Goal: Find specific page/section: Find specific page/section

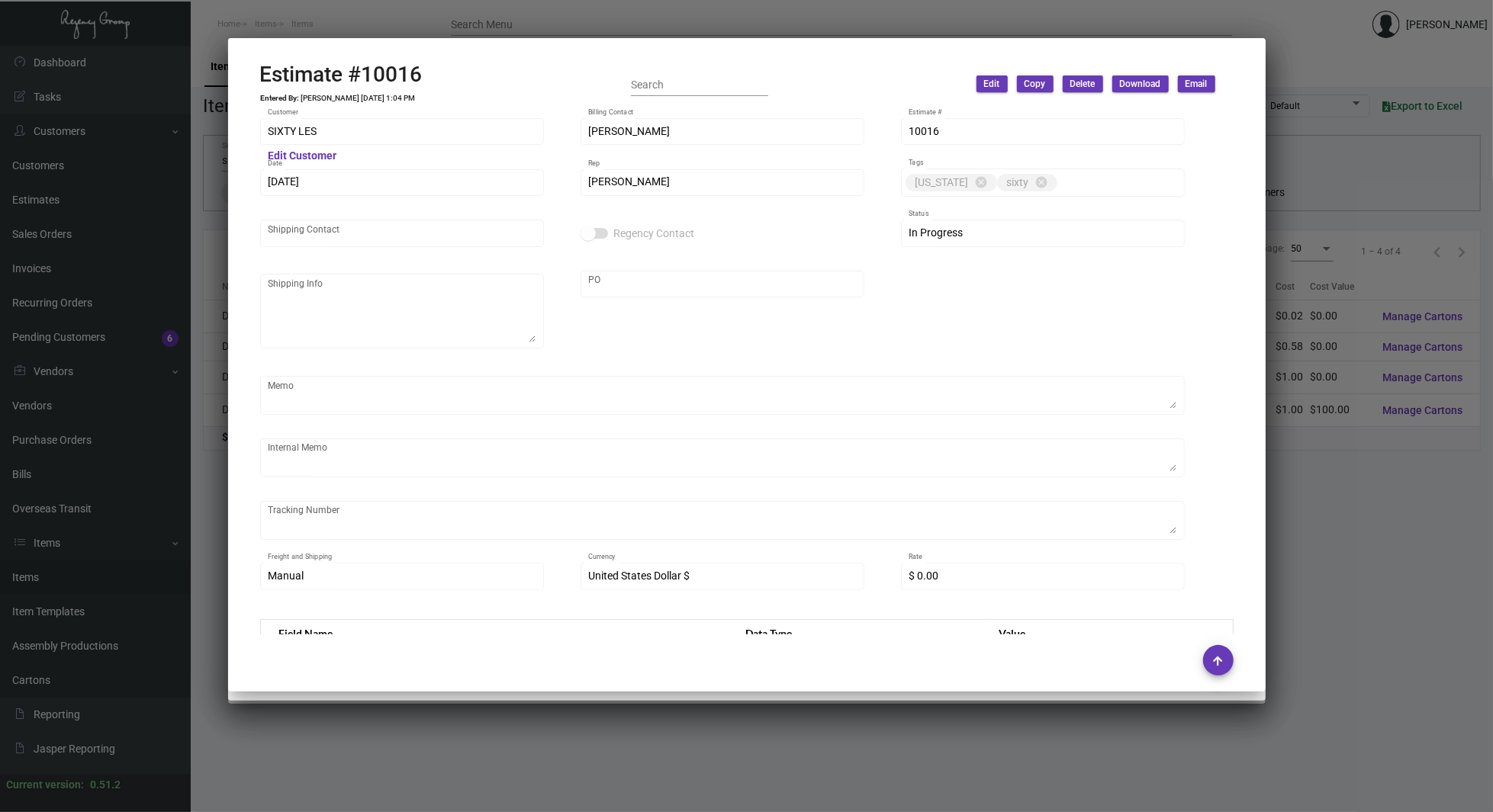
click at [164, 210] on div at bounding box center [746, 406] width 1493 height 812
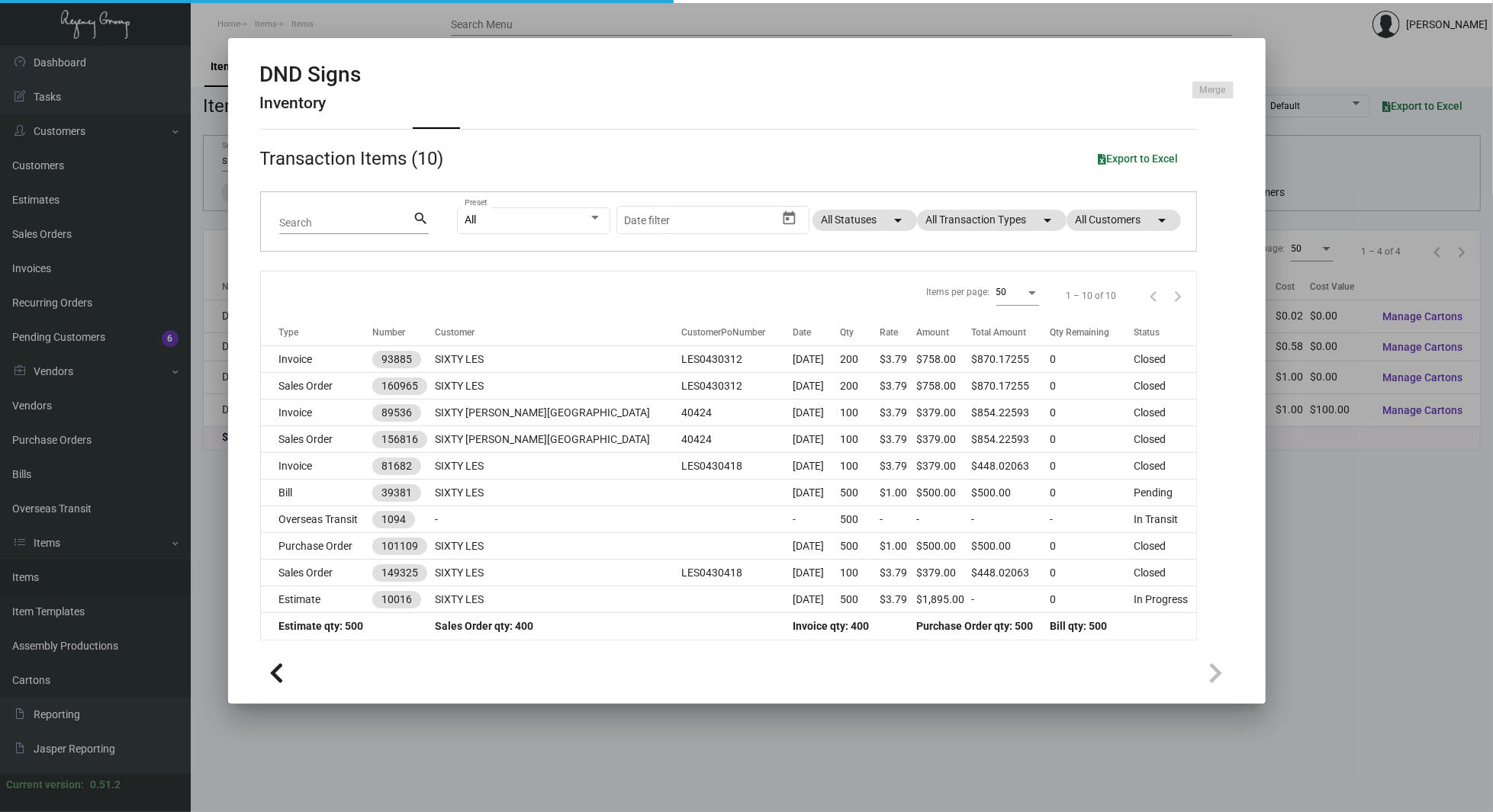
click at [164, 210] on div at bounding box center [746, 406] width 1493 height 812
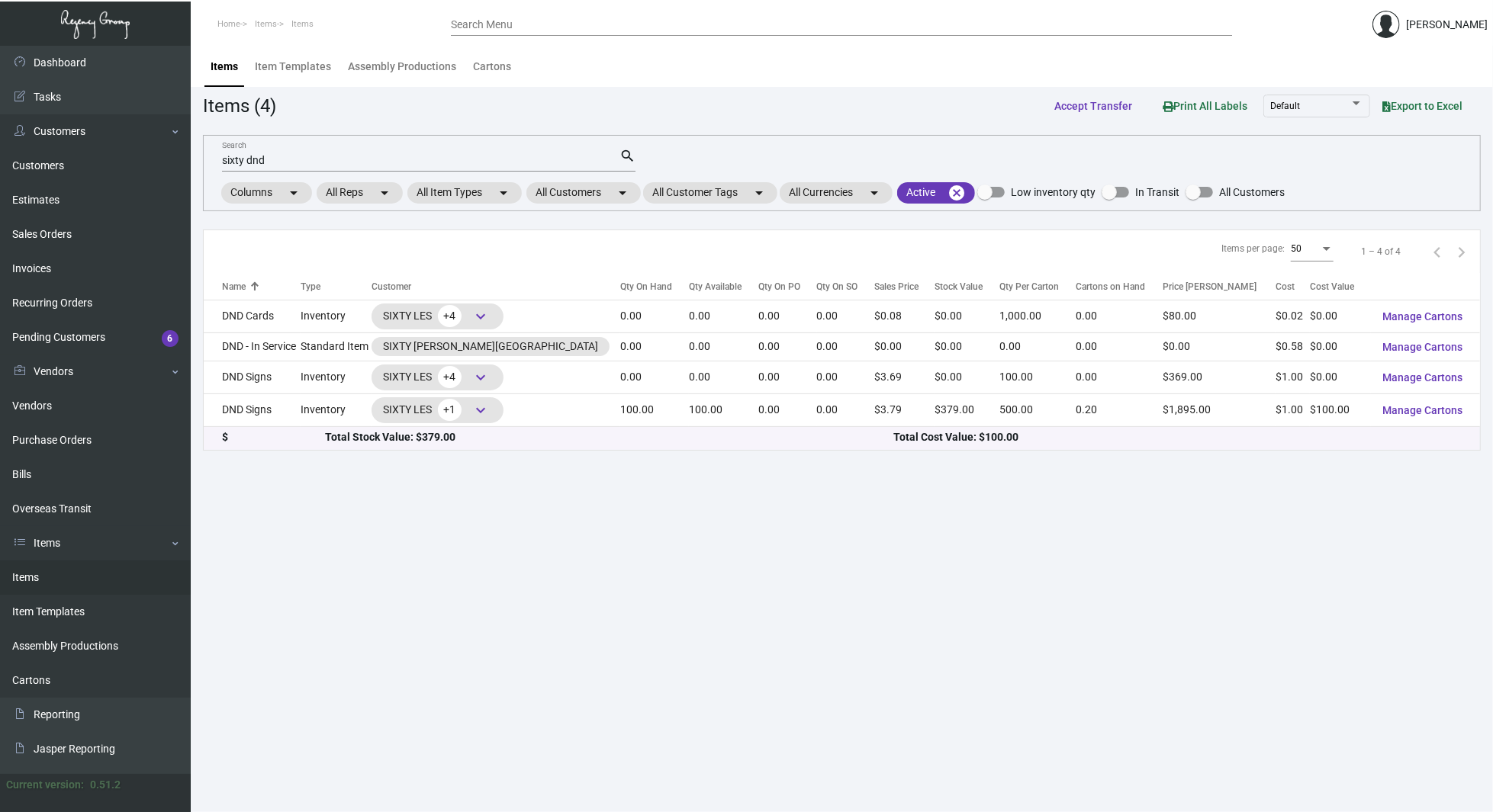
click at [54, 582] on link "Items" at bounding box center [95, 577] width 190 height 34
click at [357, 164] on input "sixty dnd" at bounding box center [420, 160] width 398 height 12
type input "business card"
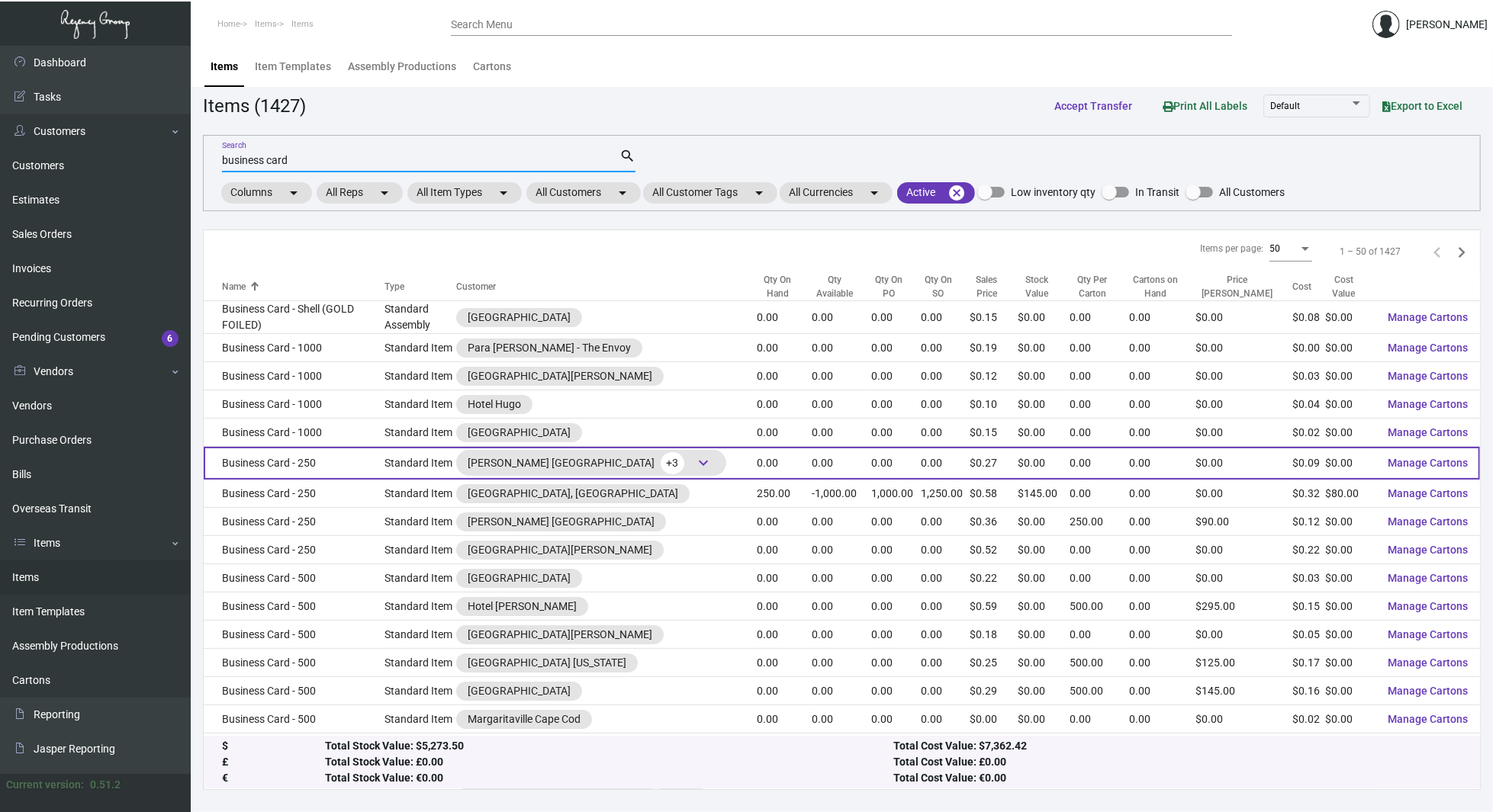
click at [321, 468] on td "Business Card - 250" at bounding box center [294, 464] width 181 height 33
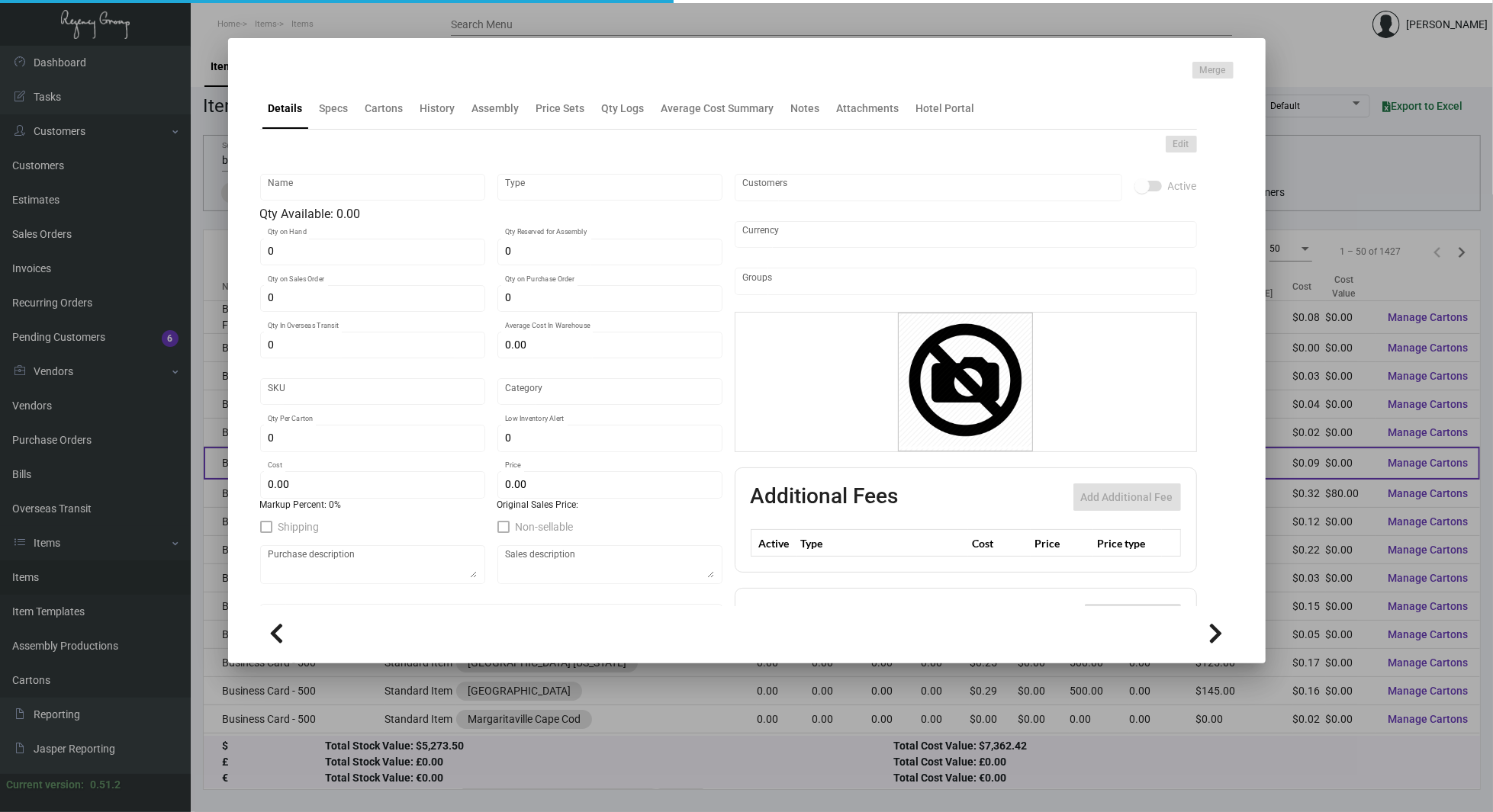
type input "Business Card - 250"
type input "Standard Item"
type input "$ 0.00"
type input "789-Business Card-03"
type input "Standard"
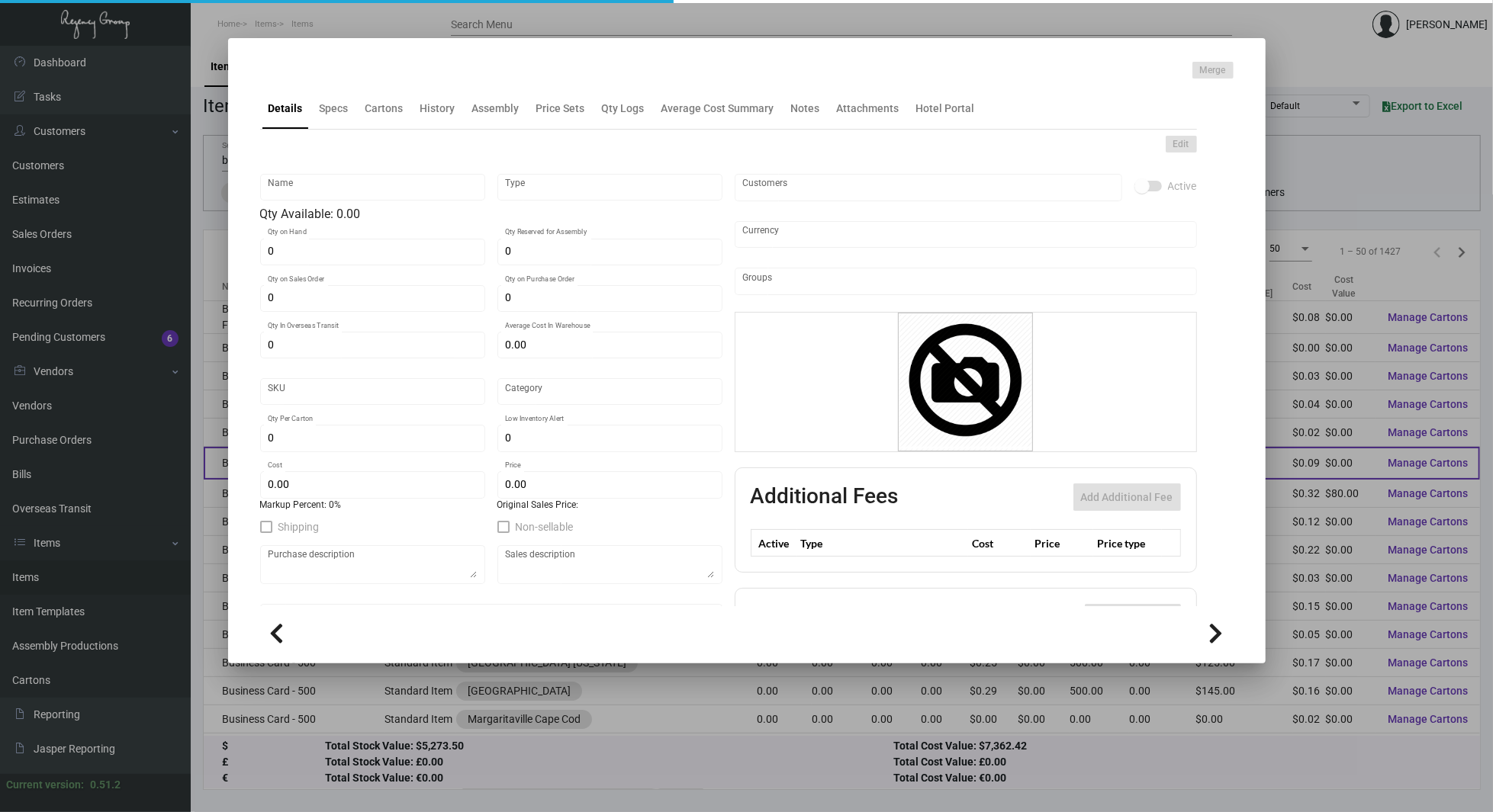
type input "$ 0.092"
type input "$ 0.27"
type textarea "250/500 - $40 for the first name, $10 for each additional 1000 - $50 for the fi…"
checkbox input "true"
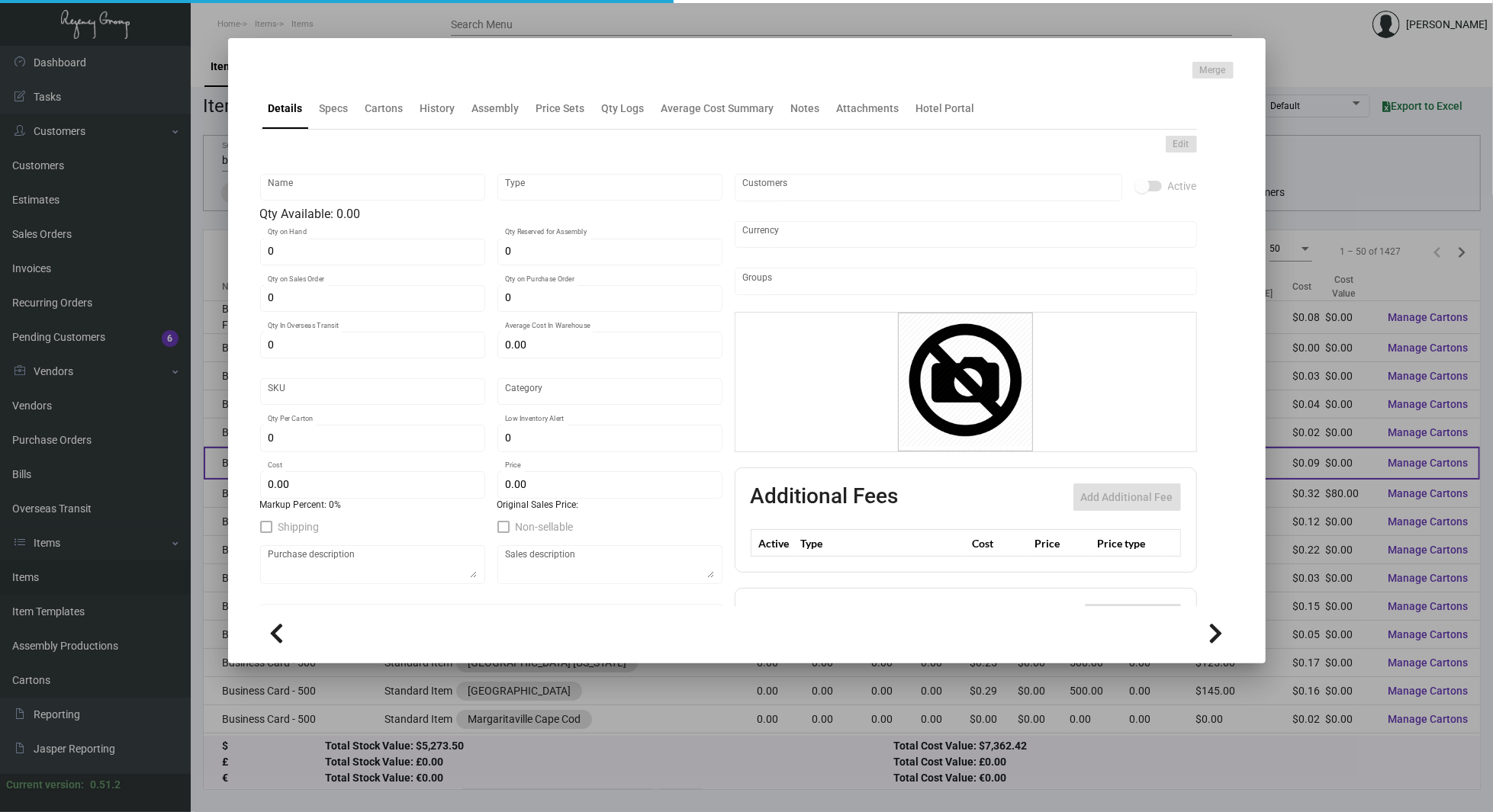
type input "United States Dollar $"
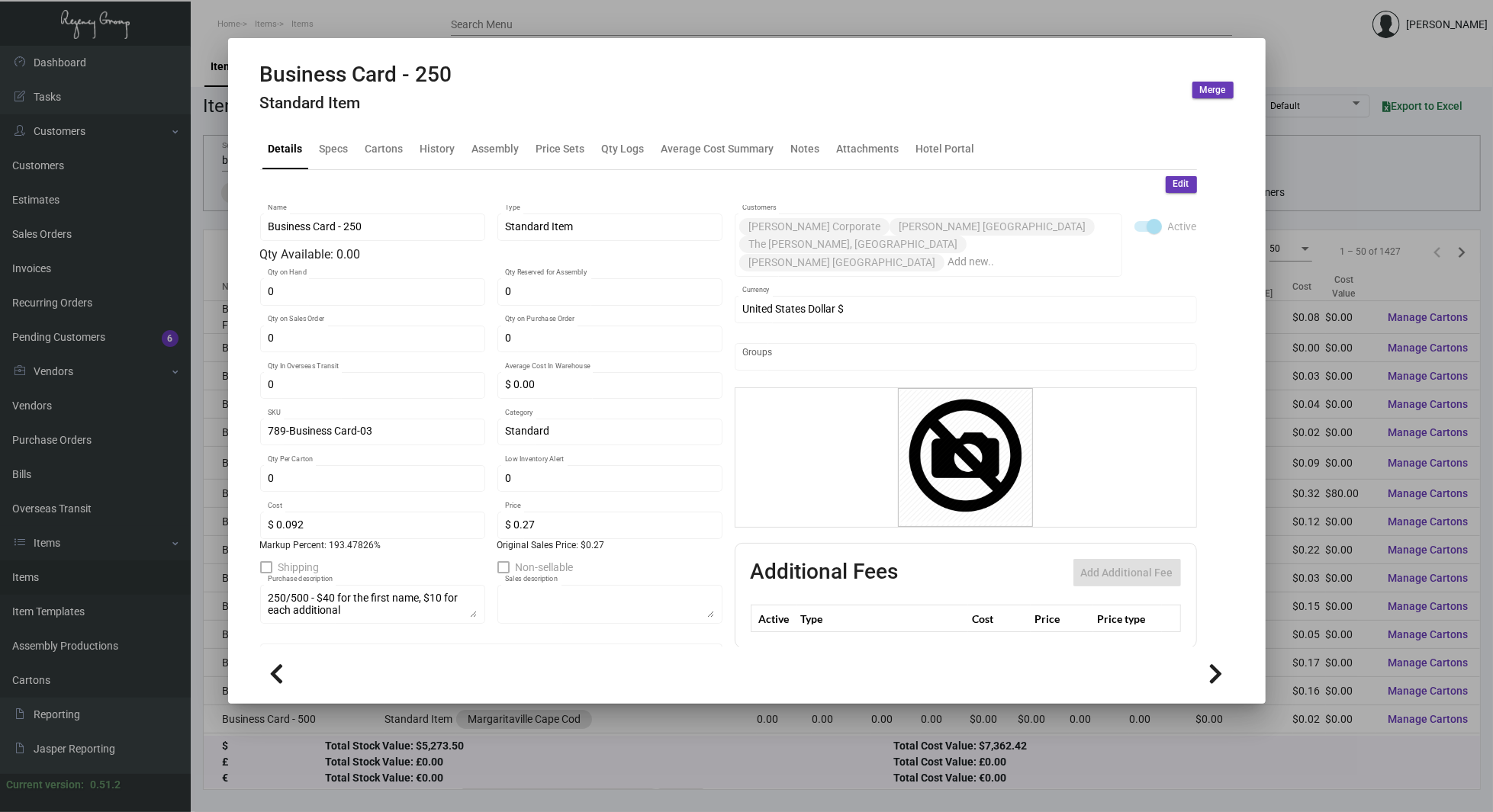
click at [343, 120] on mat-tab-group "Details Specs Cartons History Assembly Price Sets Qty Logs Average Cost Summary…" at bounding box center [729, 383] width 974 height 528
click at [337, 141] on div "Specs" at bounding box center [334, 148] width 29 height 16
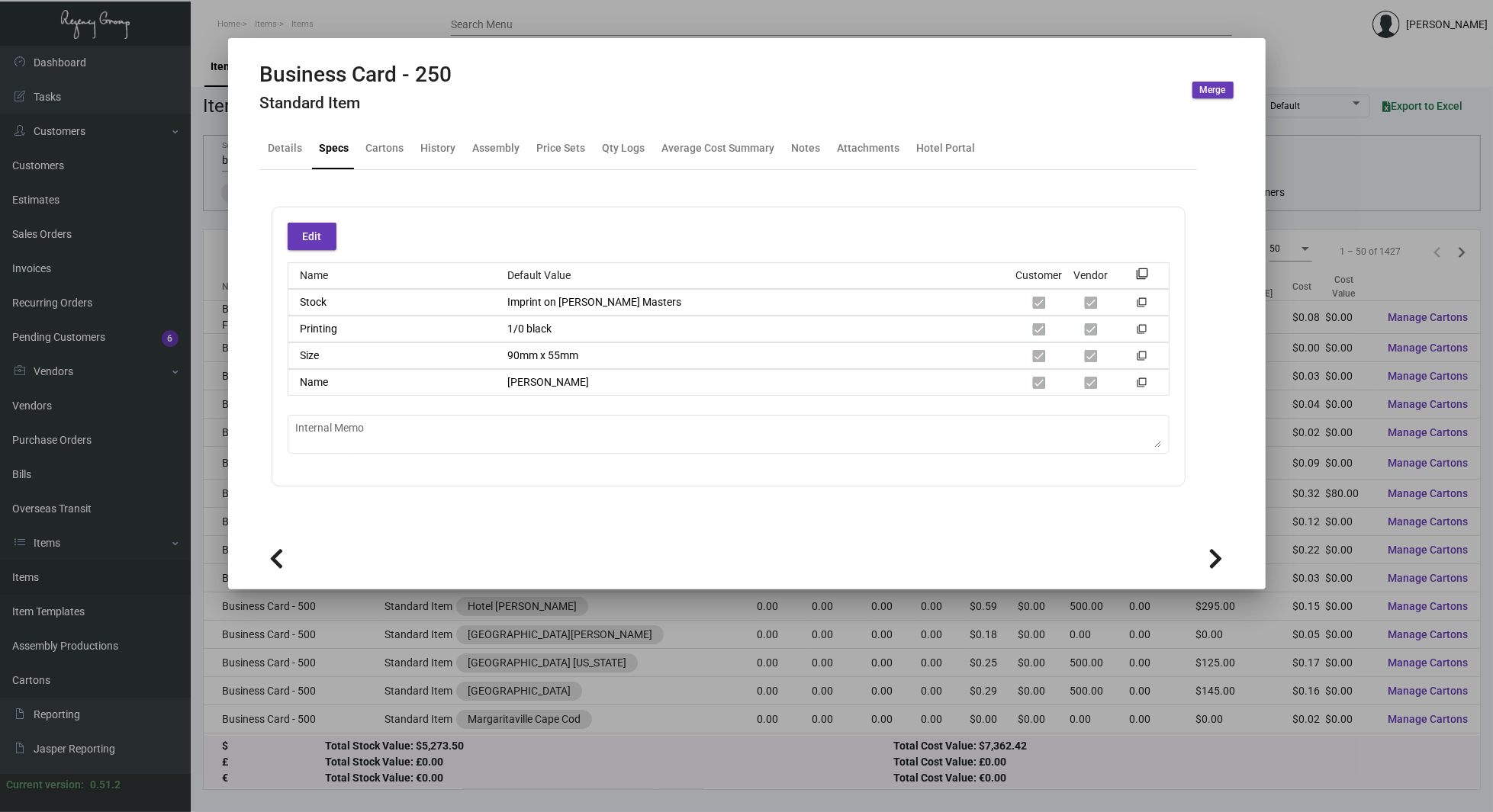
click at [1215, 551] on icon at bounding box center [1216, 558] width 14 height 23
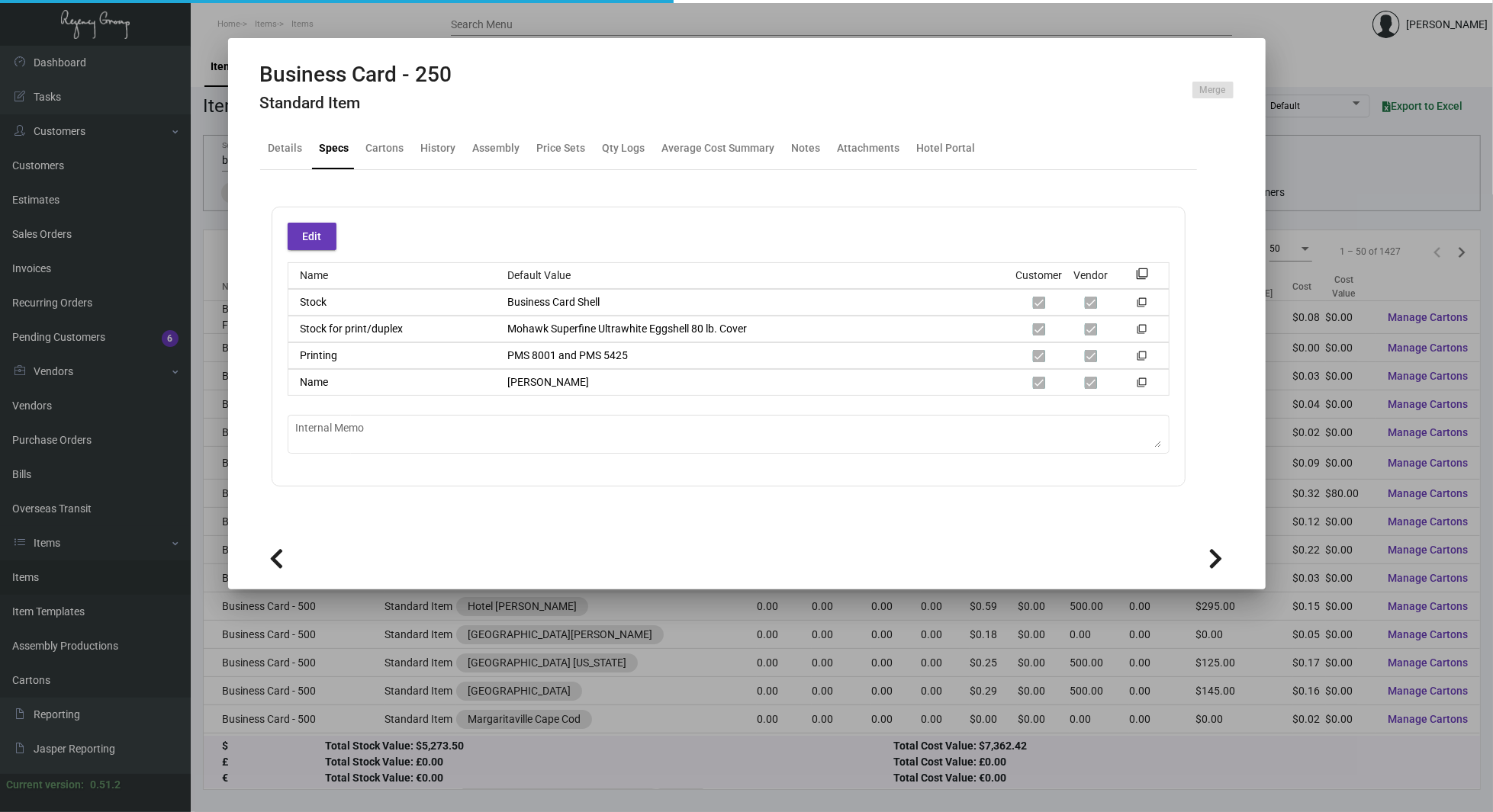
type textarea "[DATE] - Chicago Cards moved to Team Concept imprints: 1/0 pms 250, 500, or 1,0…"
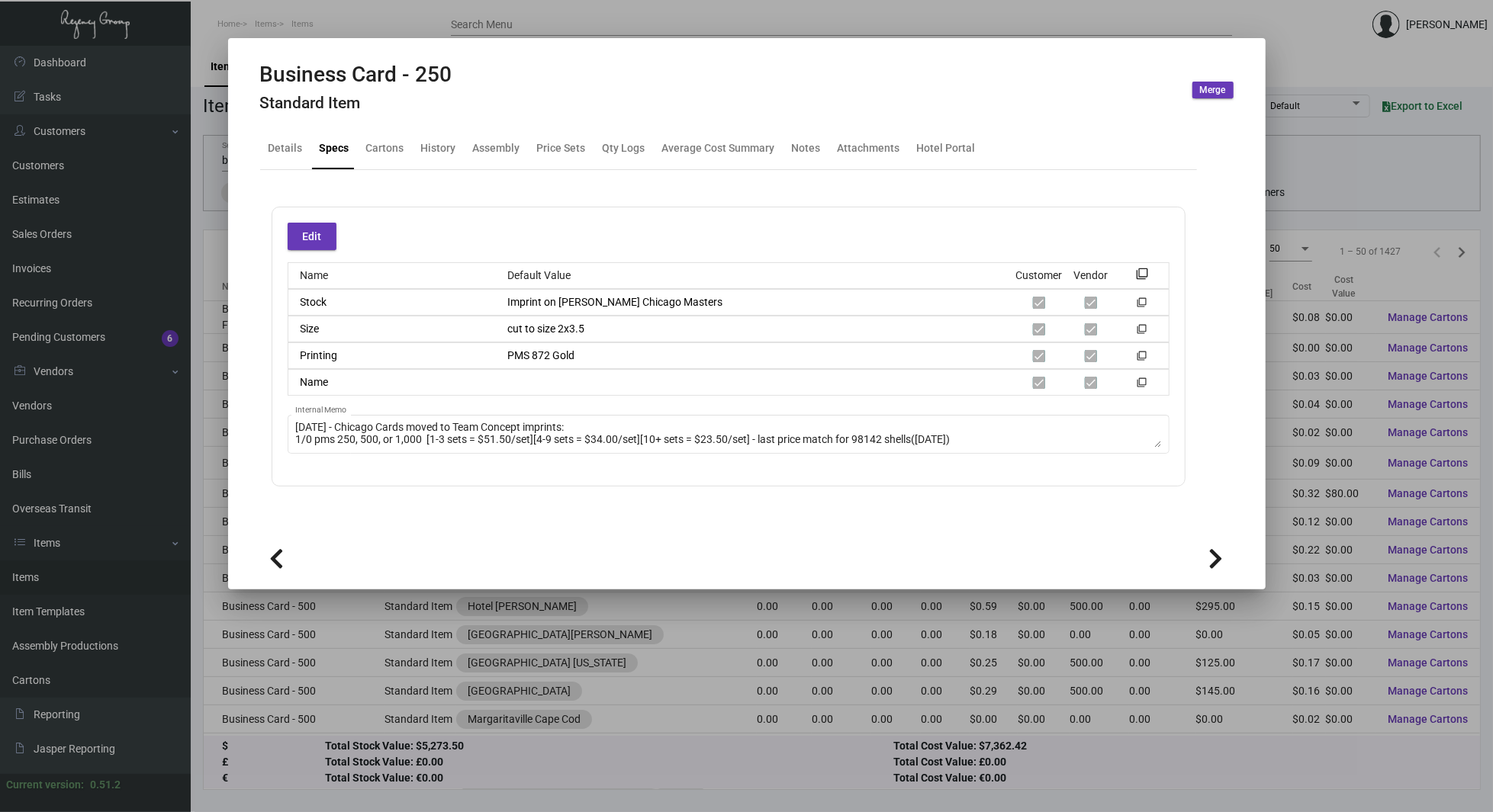
click at [1215, 551] on icon at bounding box center [1216, 558] width 14 height 23
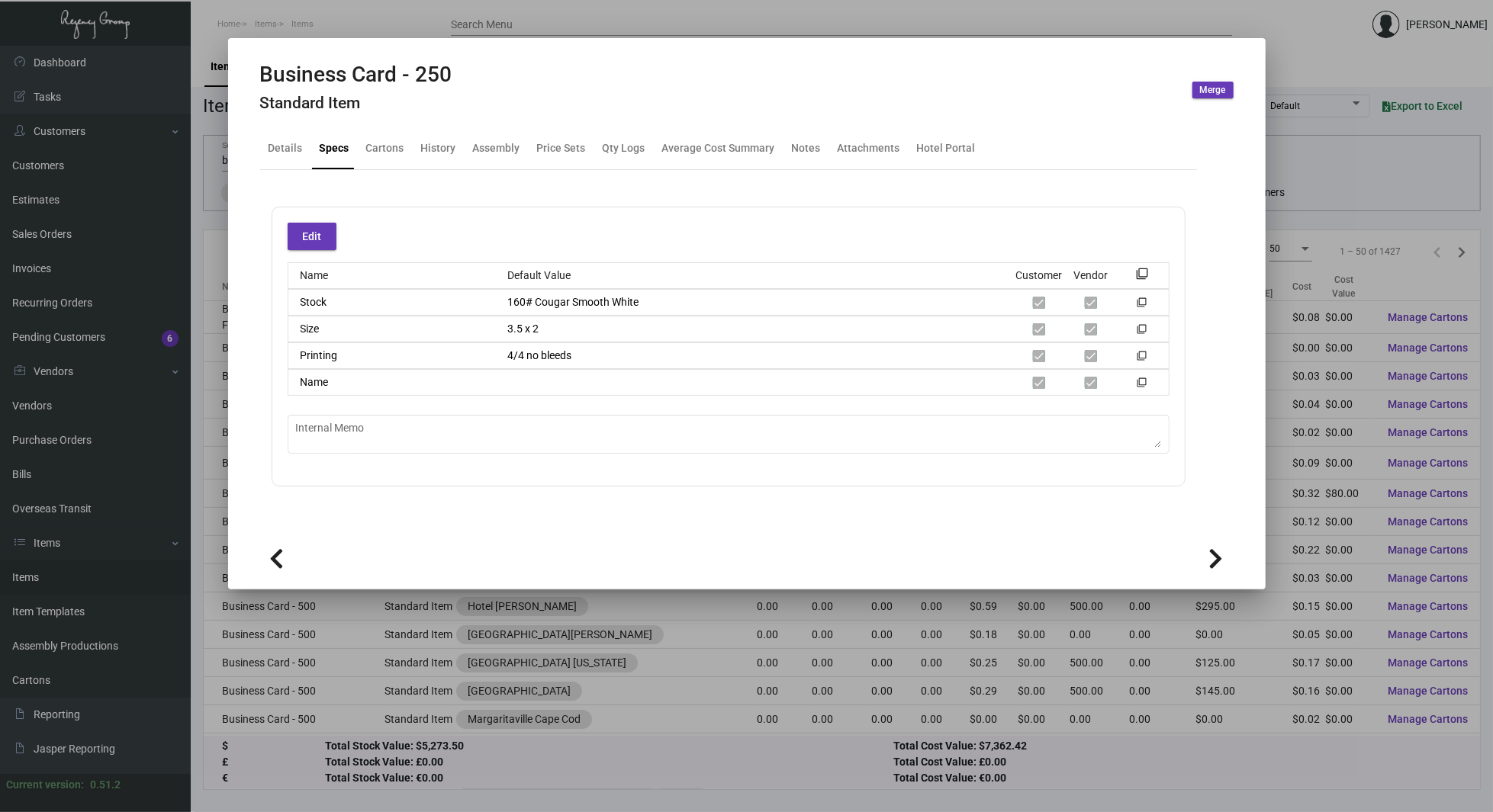
click at [1223, 558] on button at bounding box center [1216, 558] width 34 height 34
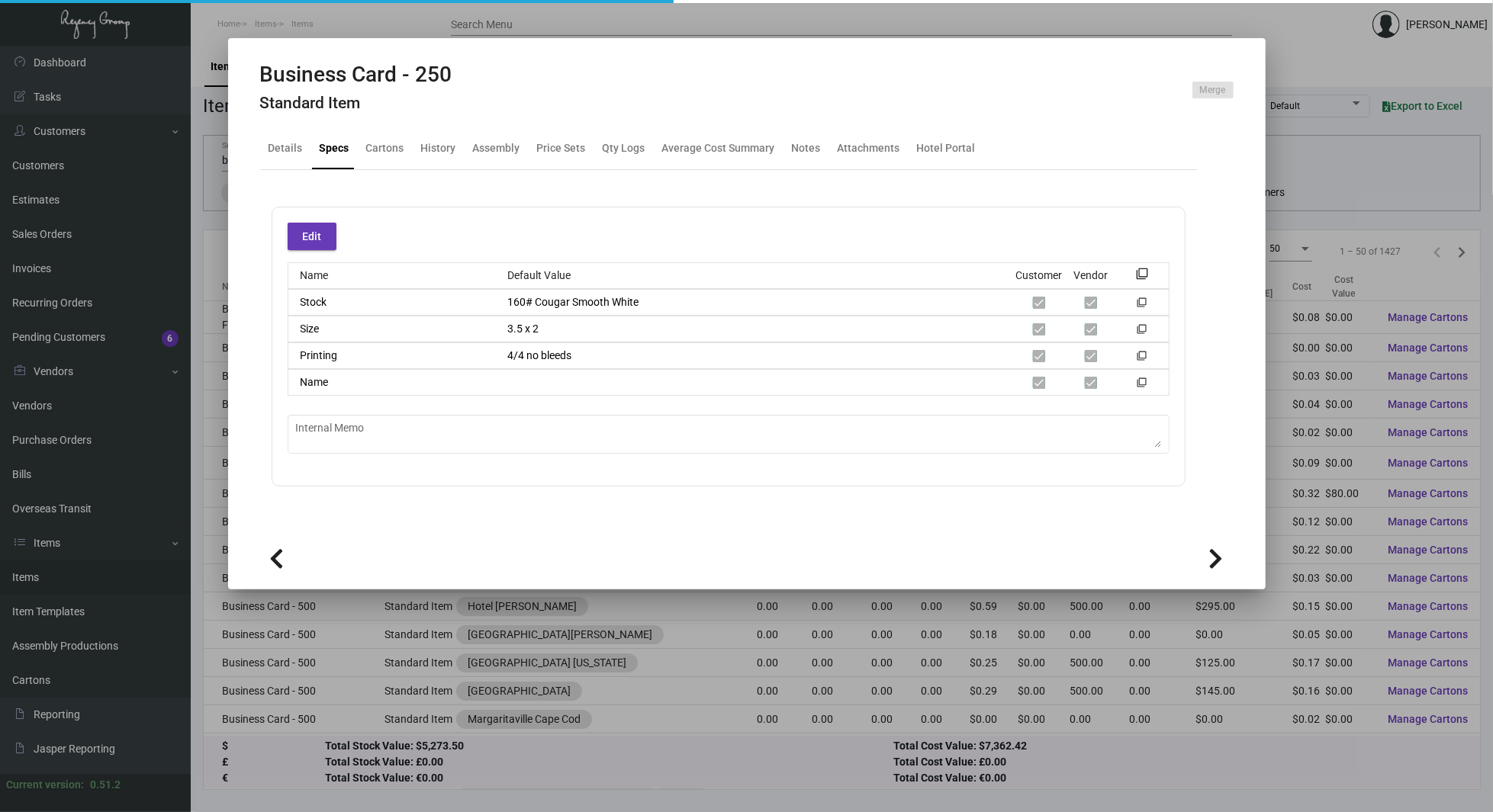
type textarea "Convert File to CMYK: Selling Price = $65 To be printed @ 4 Over"
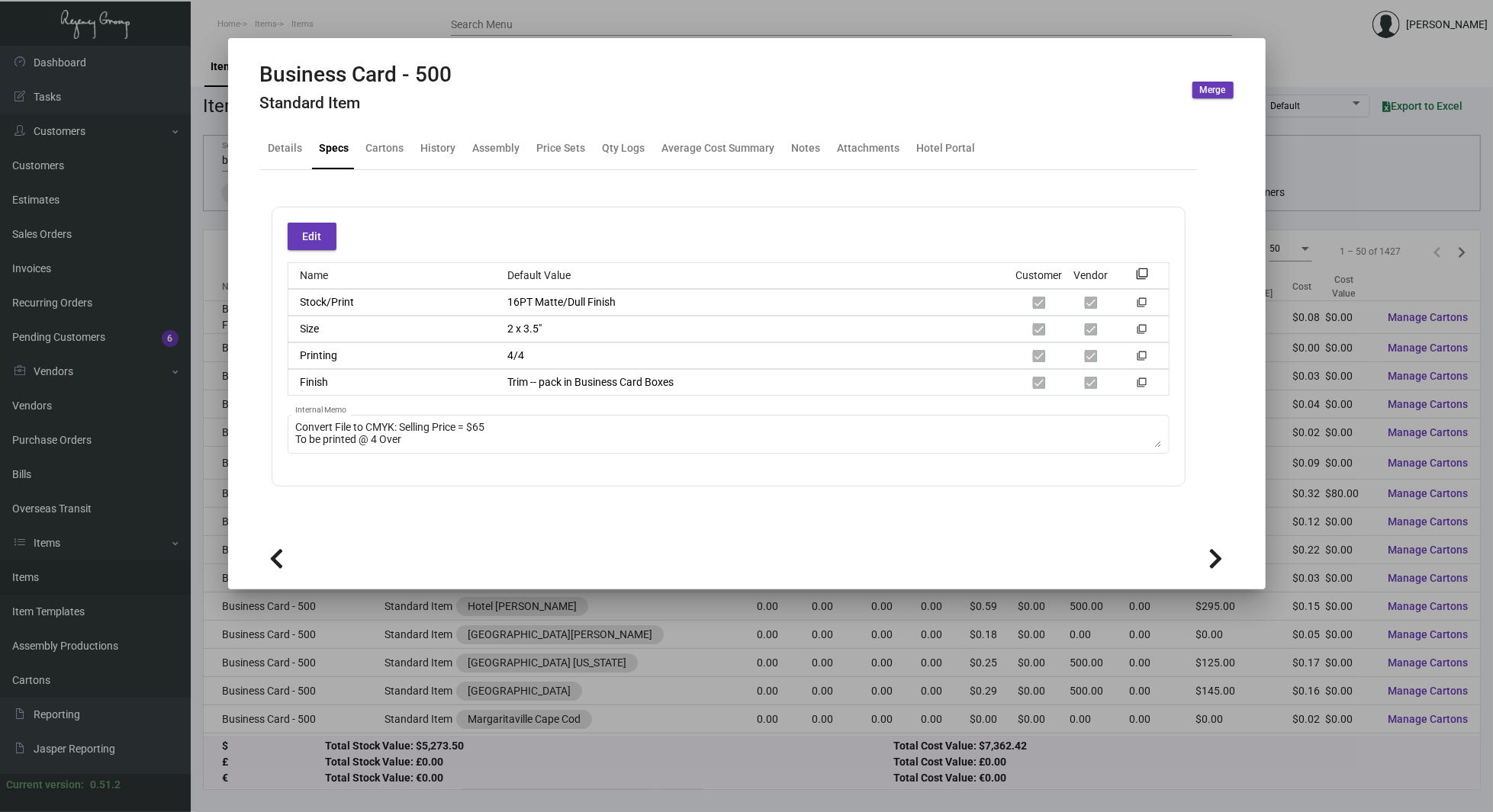
click at [1223, 558] on button at bounding box center [1216, 558] width 34 height 34
